Goal: Task Accomplishment & Management: Manage account settings

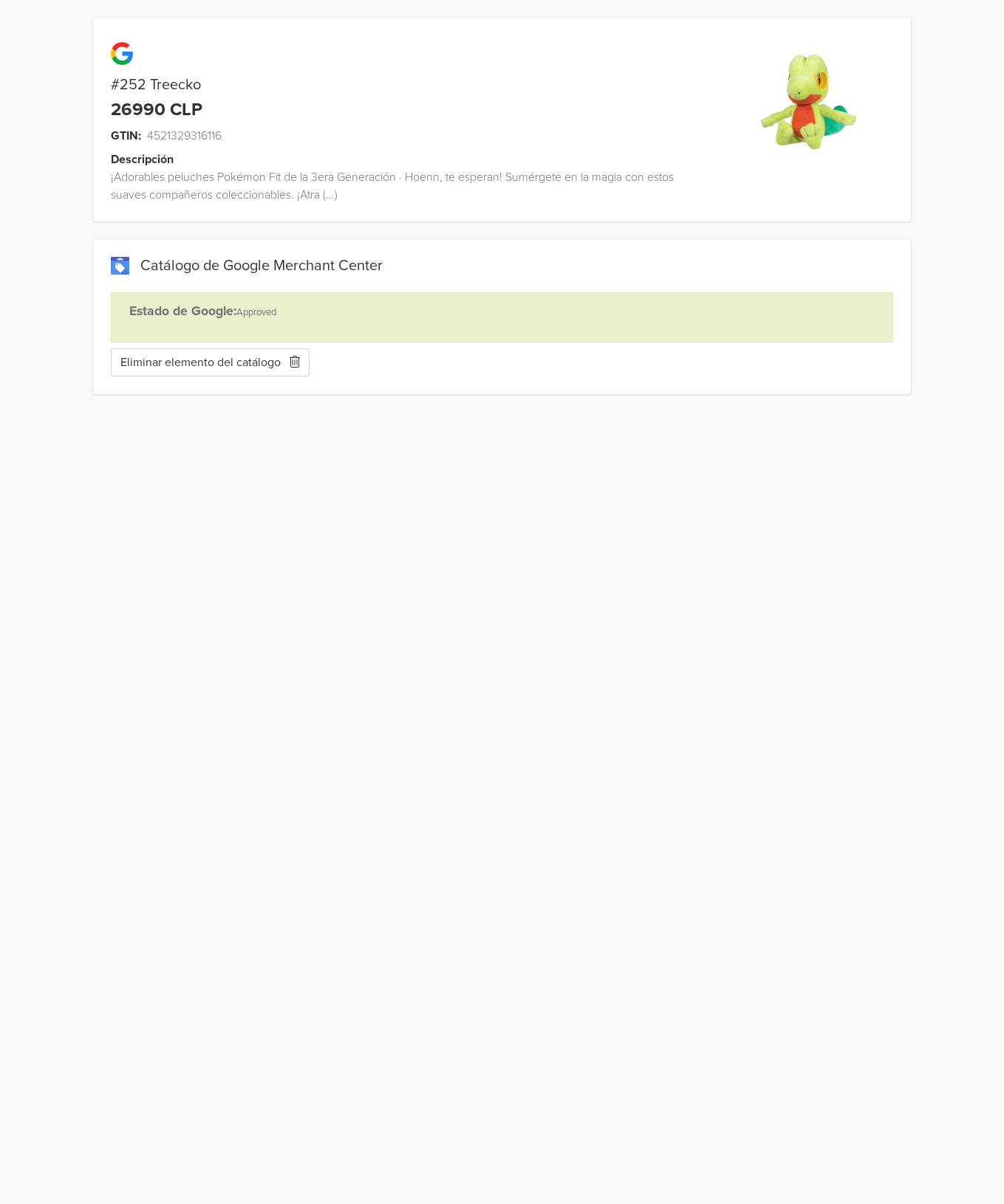
click at [254, 354] on button "Eliminar elemento del catálogo" at bounding box center [210, 362] width 198 height 28
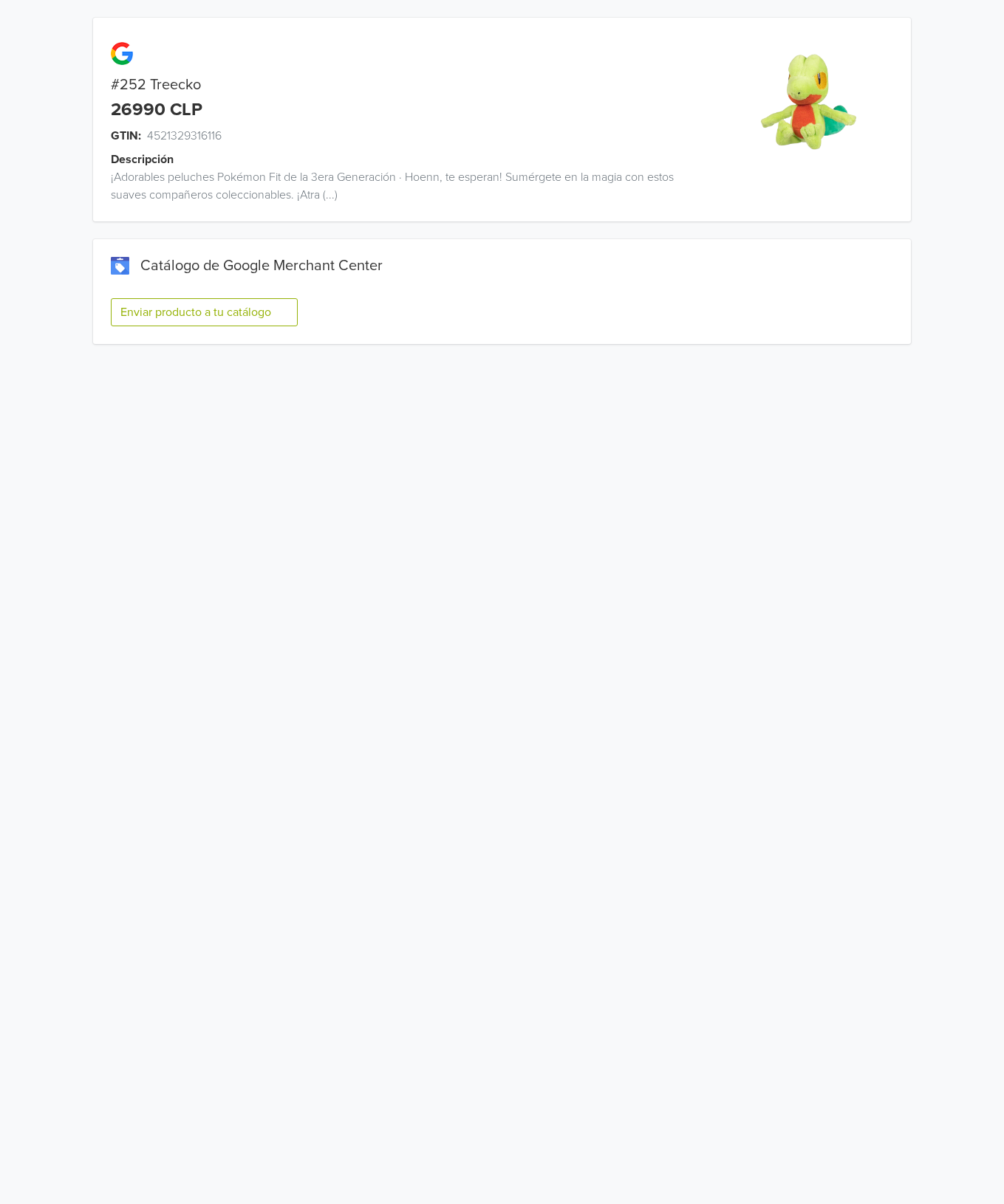
click at [239, 299] on button "Enviar producto a tu catálogo" at bounding box center [204, 312] width 187 height 28
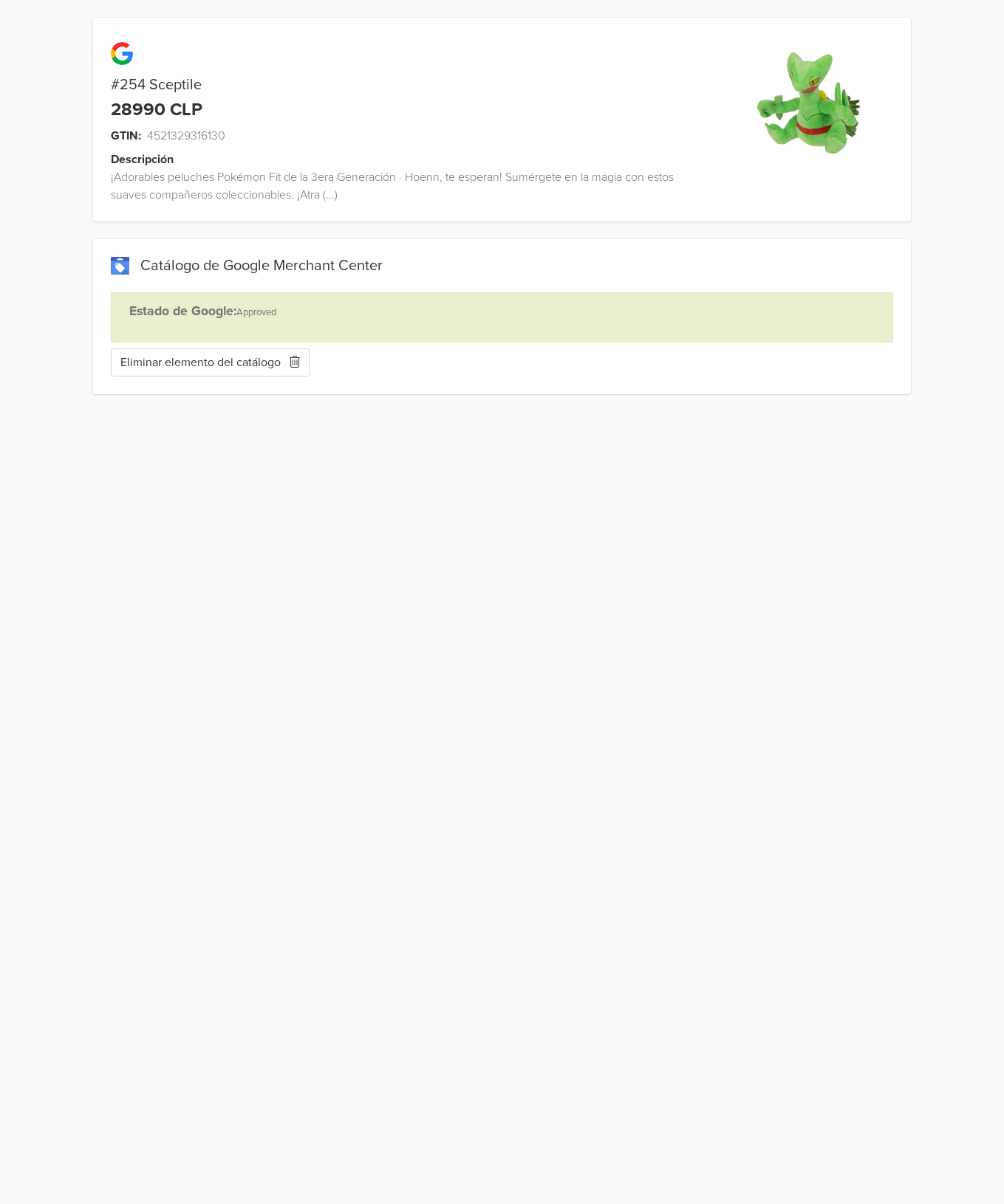
click at [232, 368] on button "Eliminar elemento del catálogo" at bounding box center [210, 362] width 198 height 28
